Goal: Information Seeking & Learning: Learn about a topic

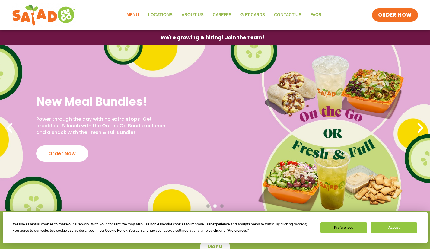
click at [131, 14] on link "Menu" at bounding box center [133, 15] width 22 height 14
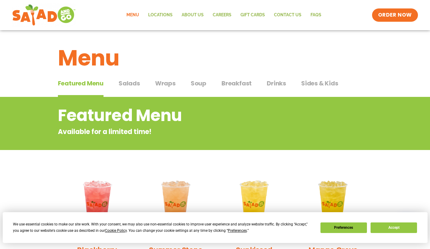
click at [131, 82] on span "Salads" at bounding box center [128, 83] width 21 height 9
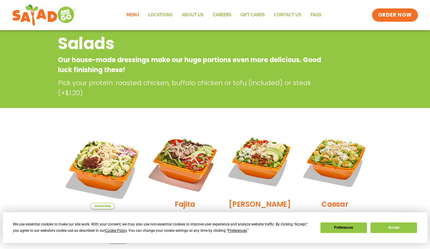
scroll to position [30, 0]
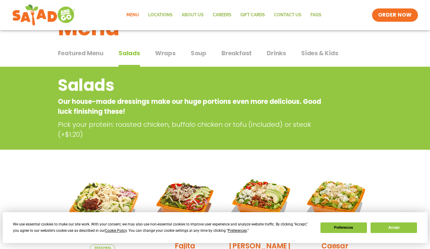
click at [154, 52] on div "Featured Menu Featured Menu Salads Salads Wraps Wraps Soup Soup Breakfast Break…" at bounding box center [215, 56] width 314 height 20
click at [160, 53] on span "Wraps" at bounding box center [165, 53] width 20 height 9
